Goal: Obtain resource: Download file/media

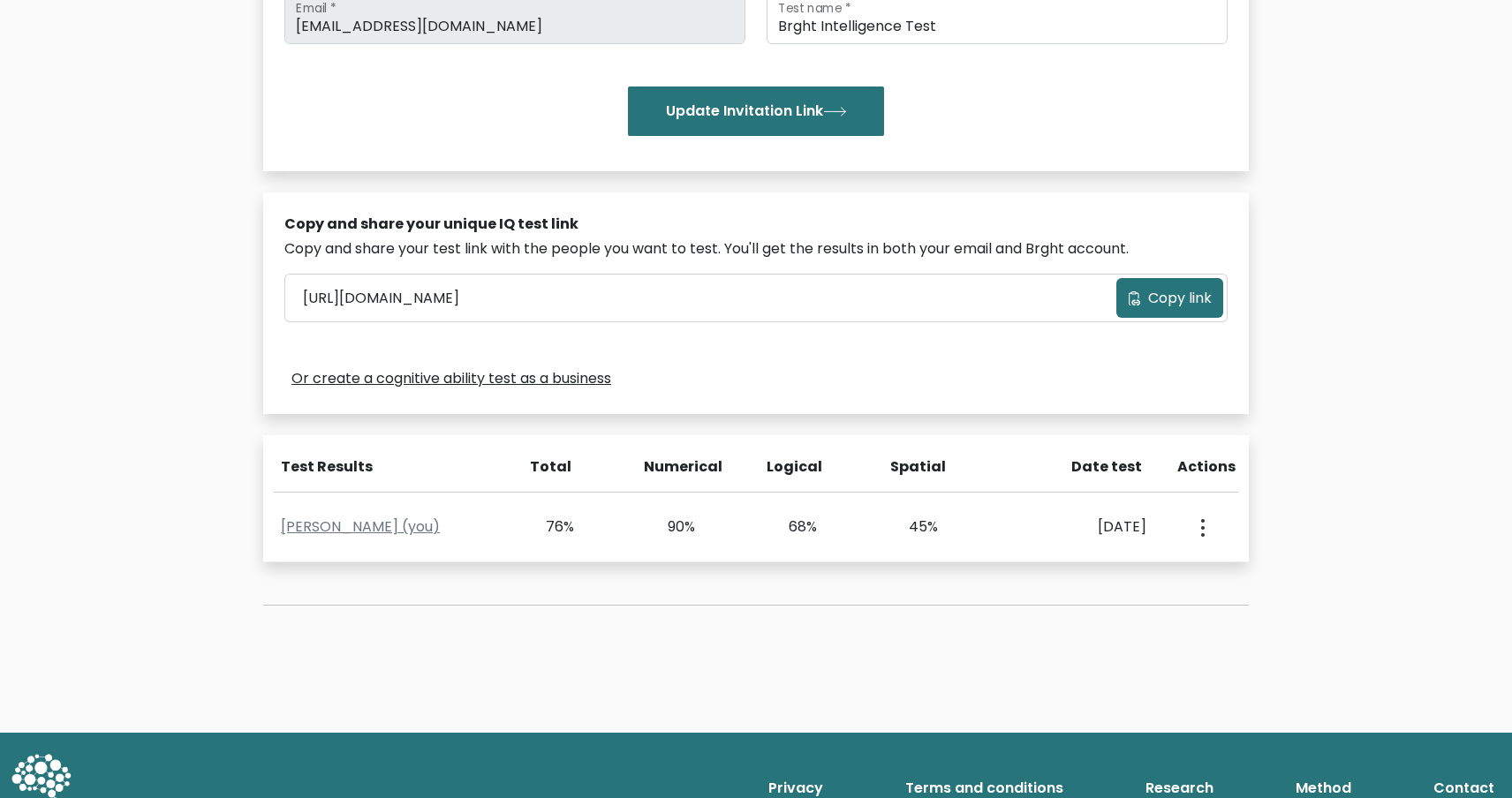
scroll to position [374, 0]
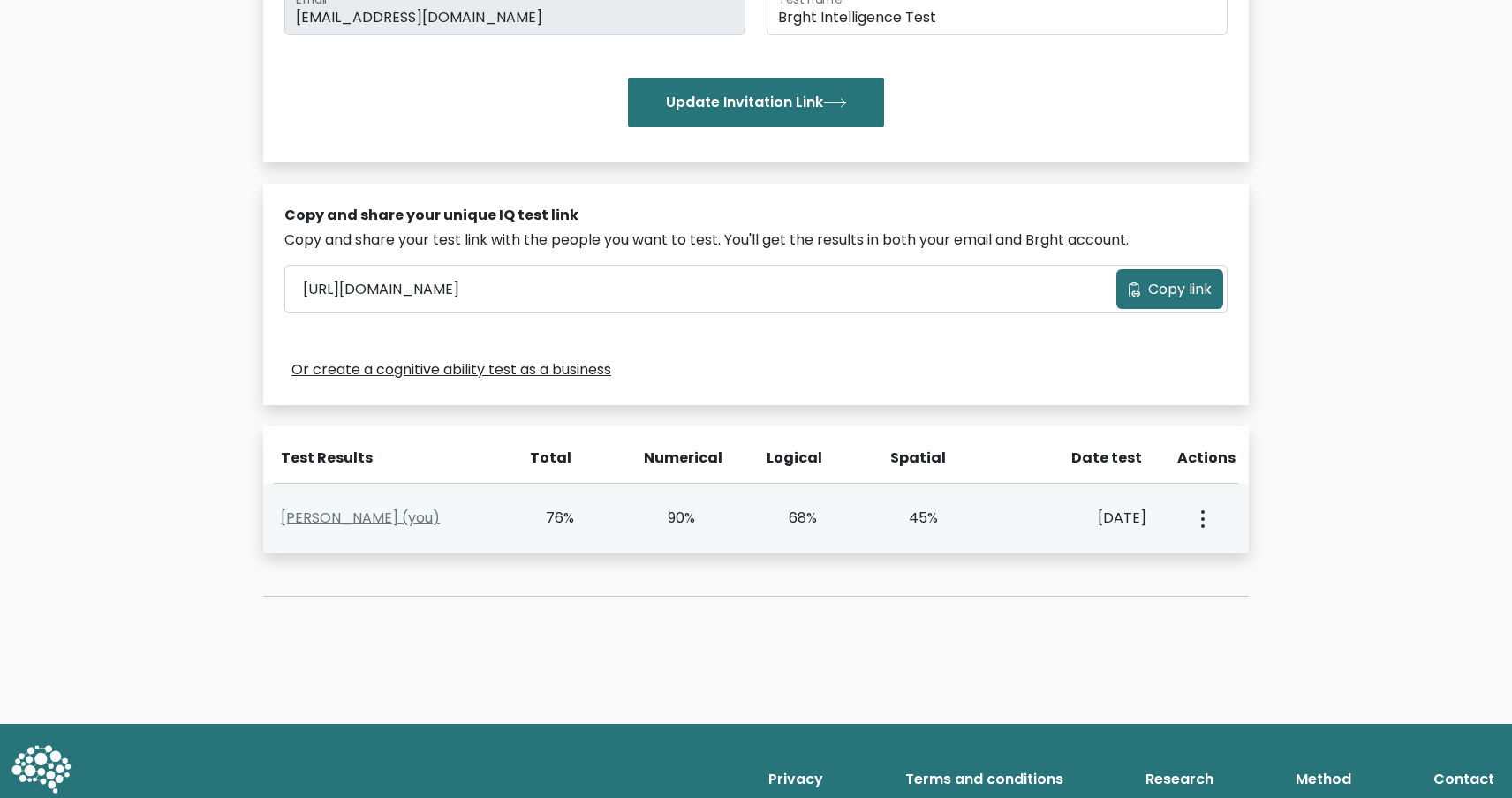
click at [1214, 519] on div "View Profile" at bounding box center [1202, 518] width 61 height 55
click at [1205, 519] on circle "button" at bounding box center [1203, 519] width 4 height 4
click at [1240, 568] on link "View Profile" at bounding box center [1265, 570] width 140 height 28
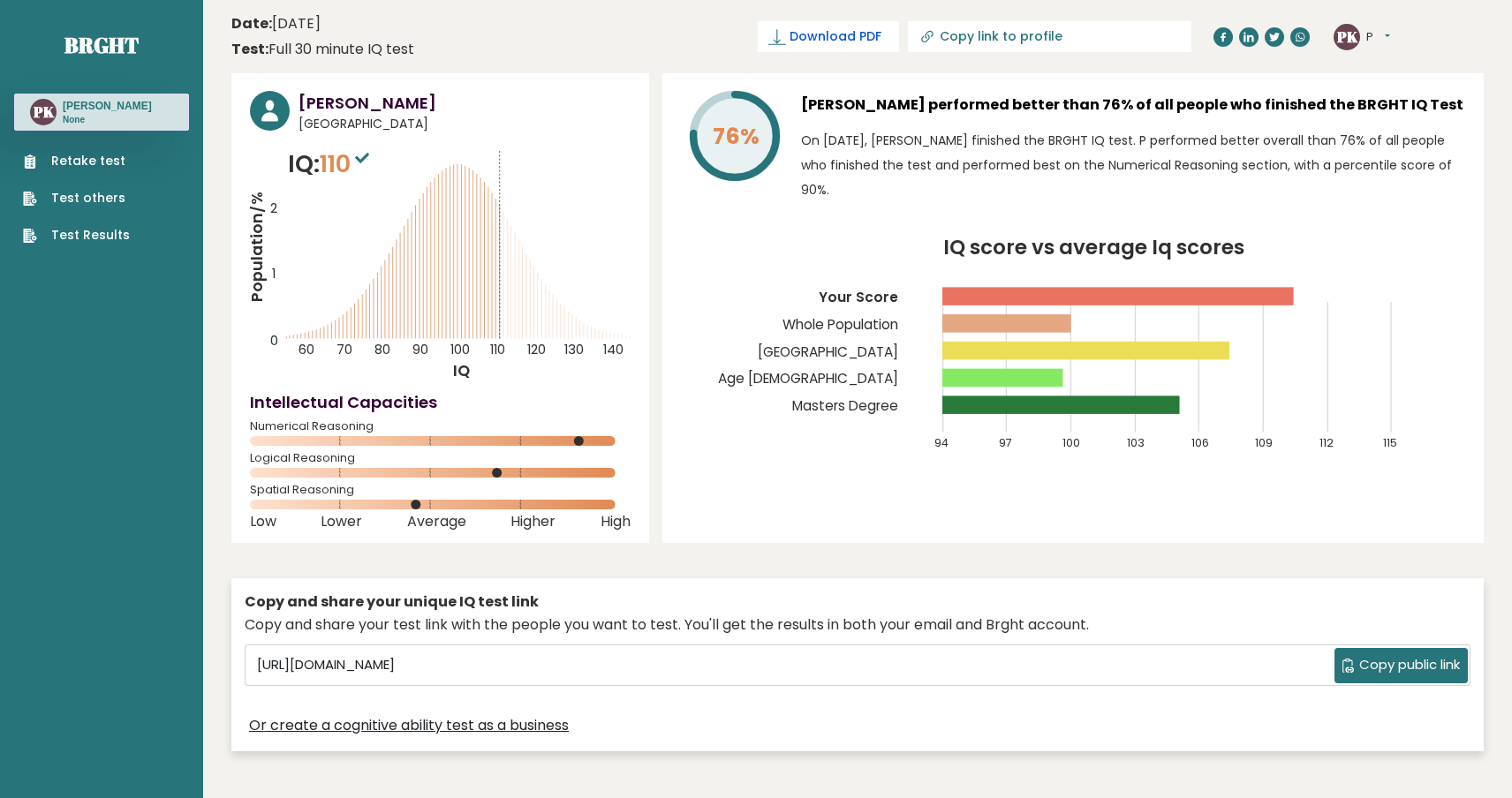
click at [839, 39] on span "Download PDF" at bounding box center [835, 37] width 92 height 19
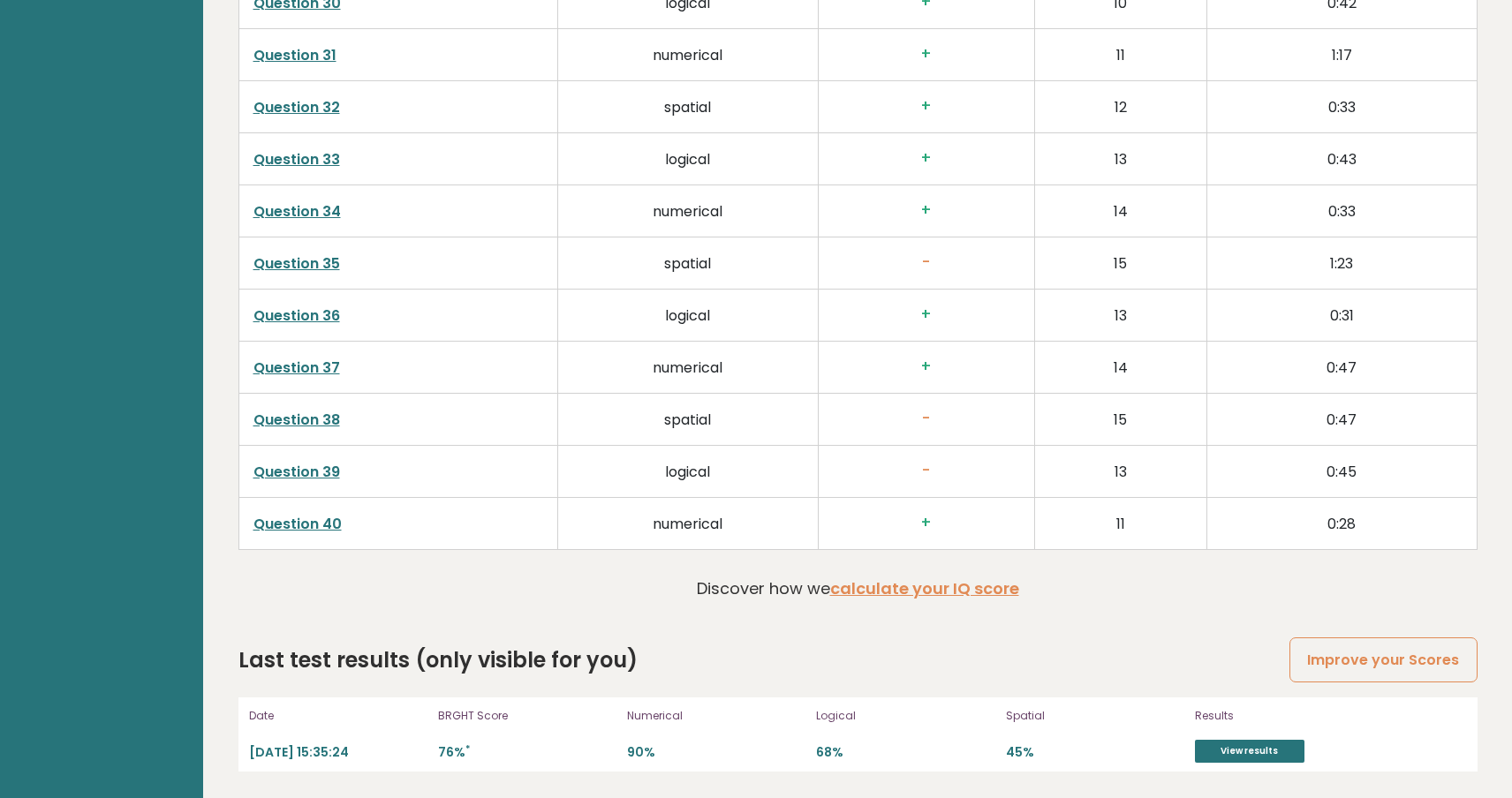
scroll to position [4419, 0]
click at [1257, 753] on link "View results" at bounding box center [1250, 752] width 110 height 23
